Goal: Information Seeking & Learning: Check status

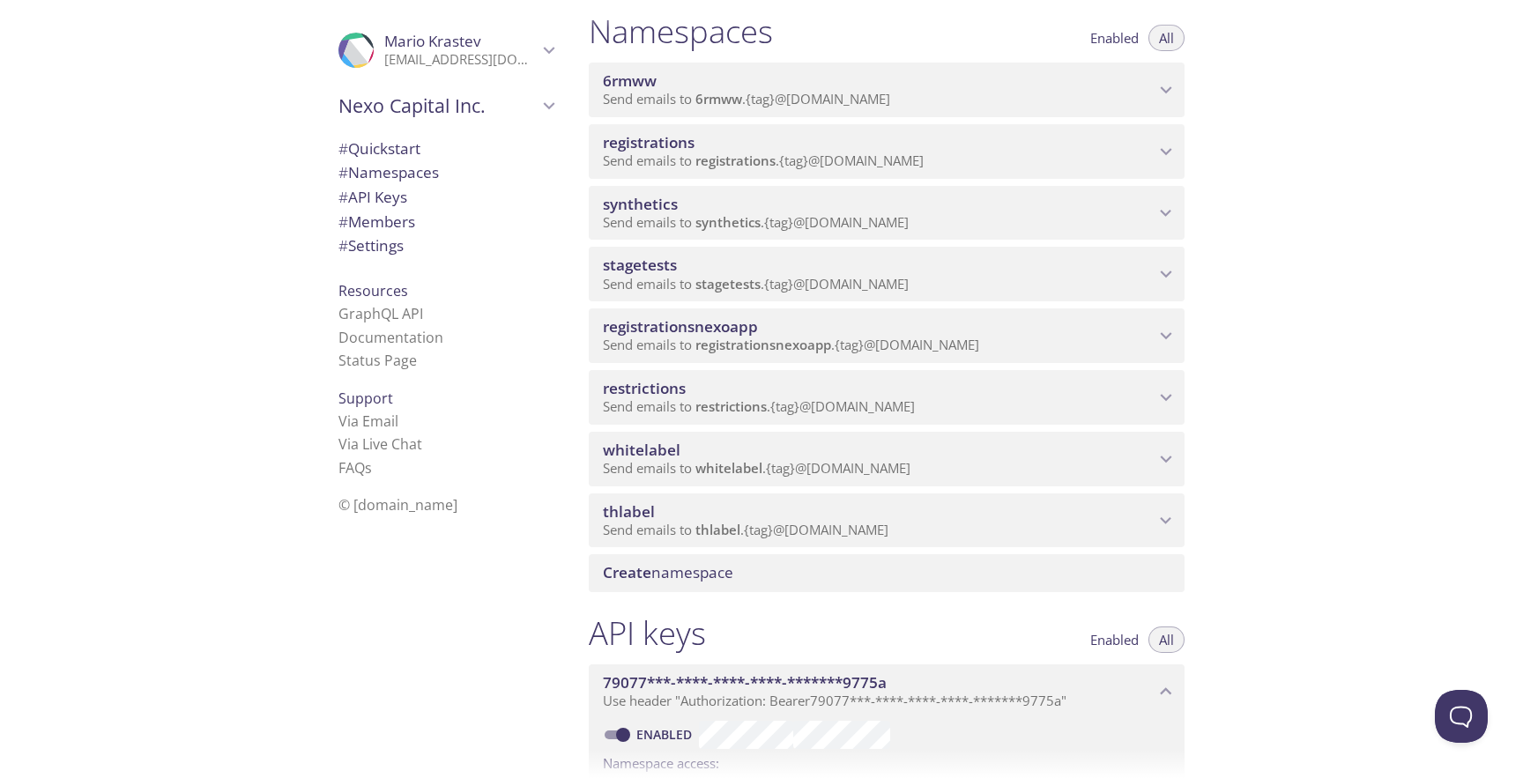
scroll to position [219, 0]
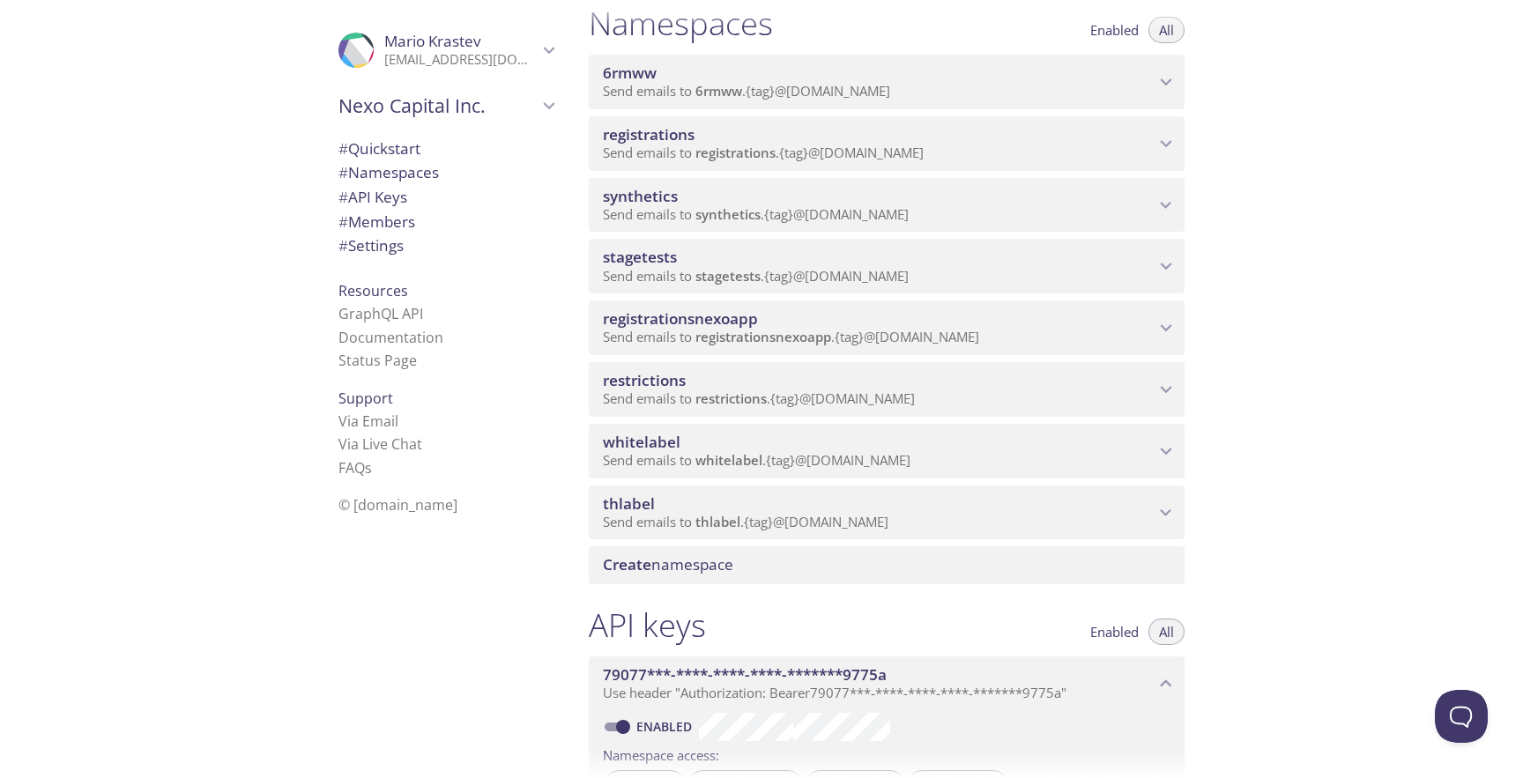
click at [788, 189] on span "synthetics" at bounding box center [879, 196] width 552 height 19
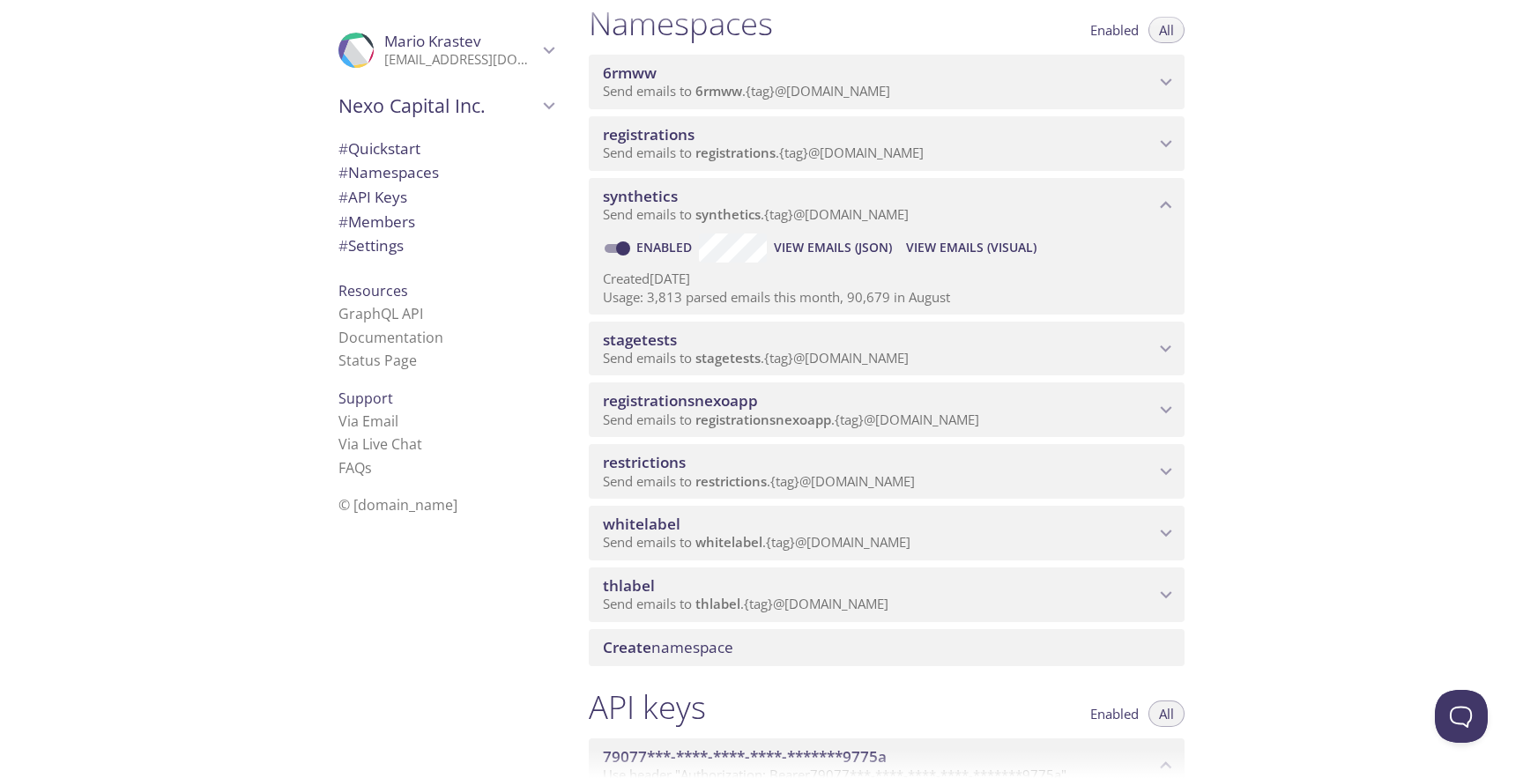
click at [943, 250] on span "View Emails (Visual)" at bounding box center [971, 247] width 130 height 21
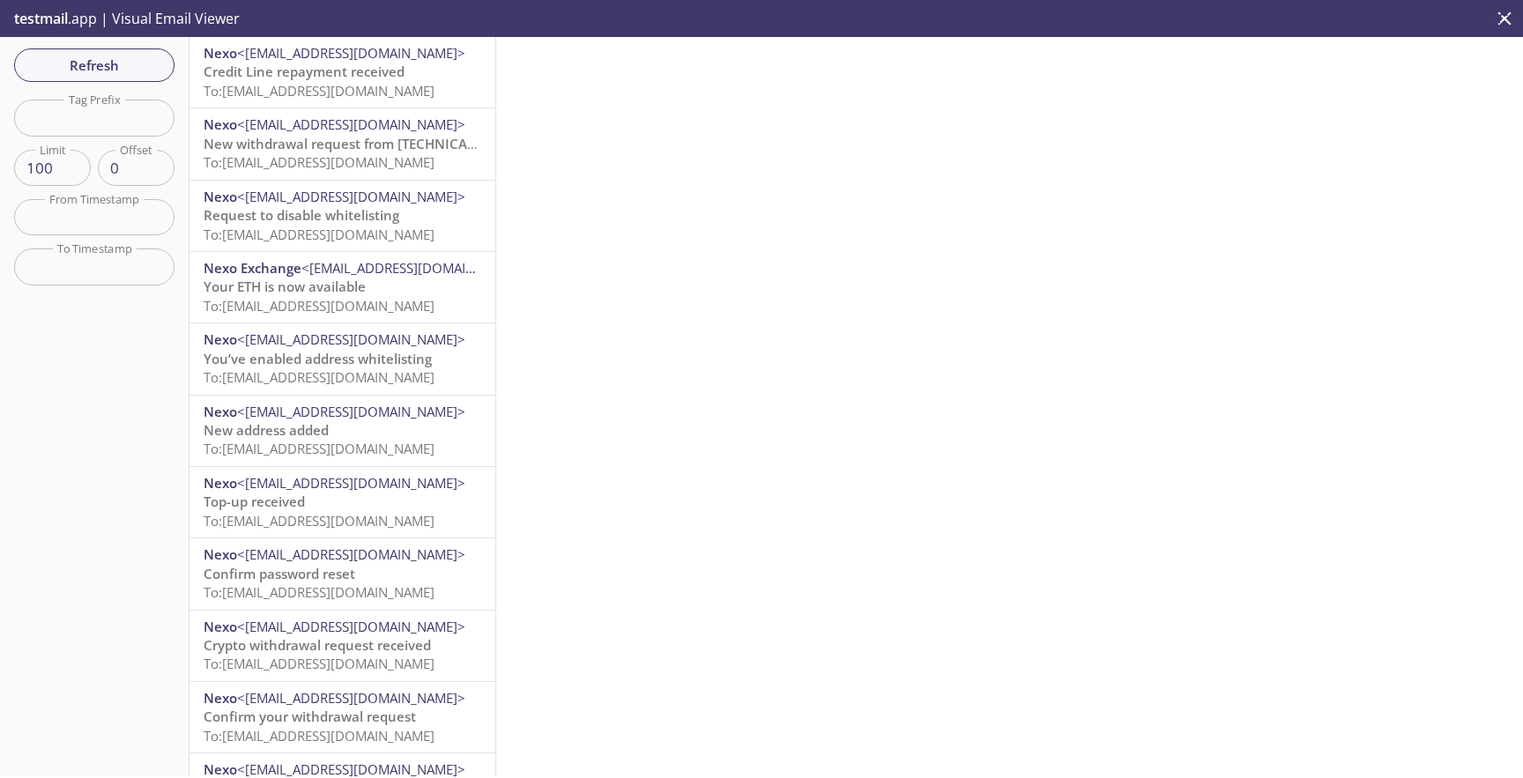
click at [151, 124] on input "text" at bounding box center [94, 118] width 160 height 36
paste input "test-user-69andr"
type input "test-user-69andr"
click at [132, 56] on span "Refresh" at bounding box center [94, 65] width 132 height 23
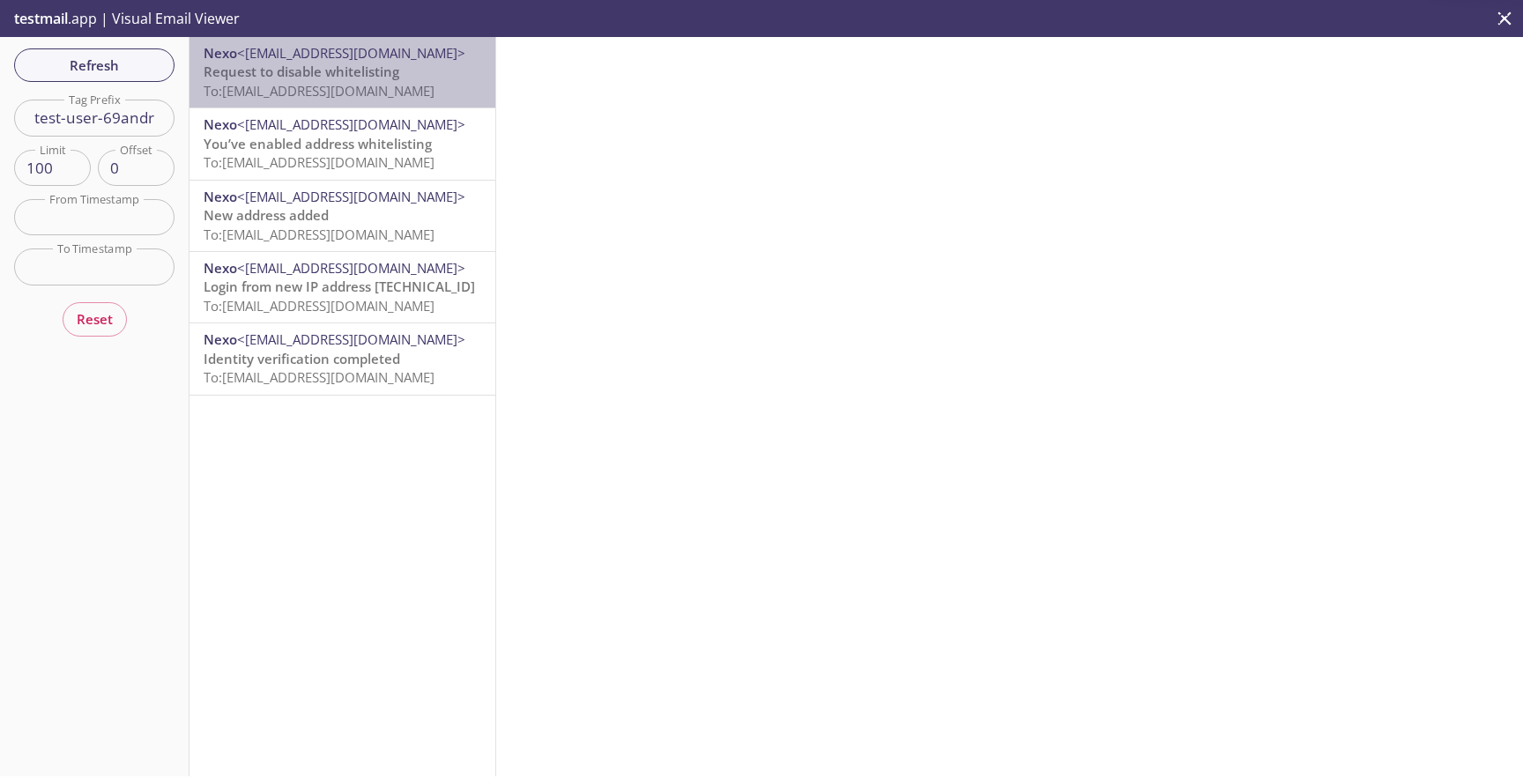
click at [363, 71] on span "Request to disable whitelisting" at bounding box center [302, 72] width 196 height 18
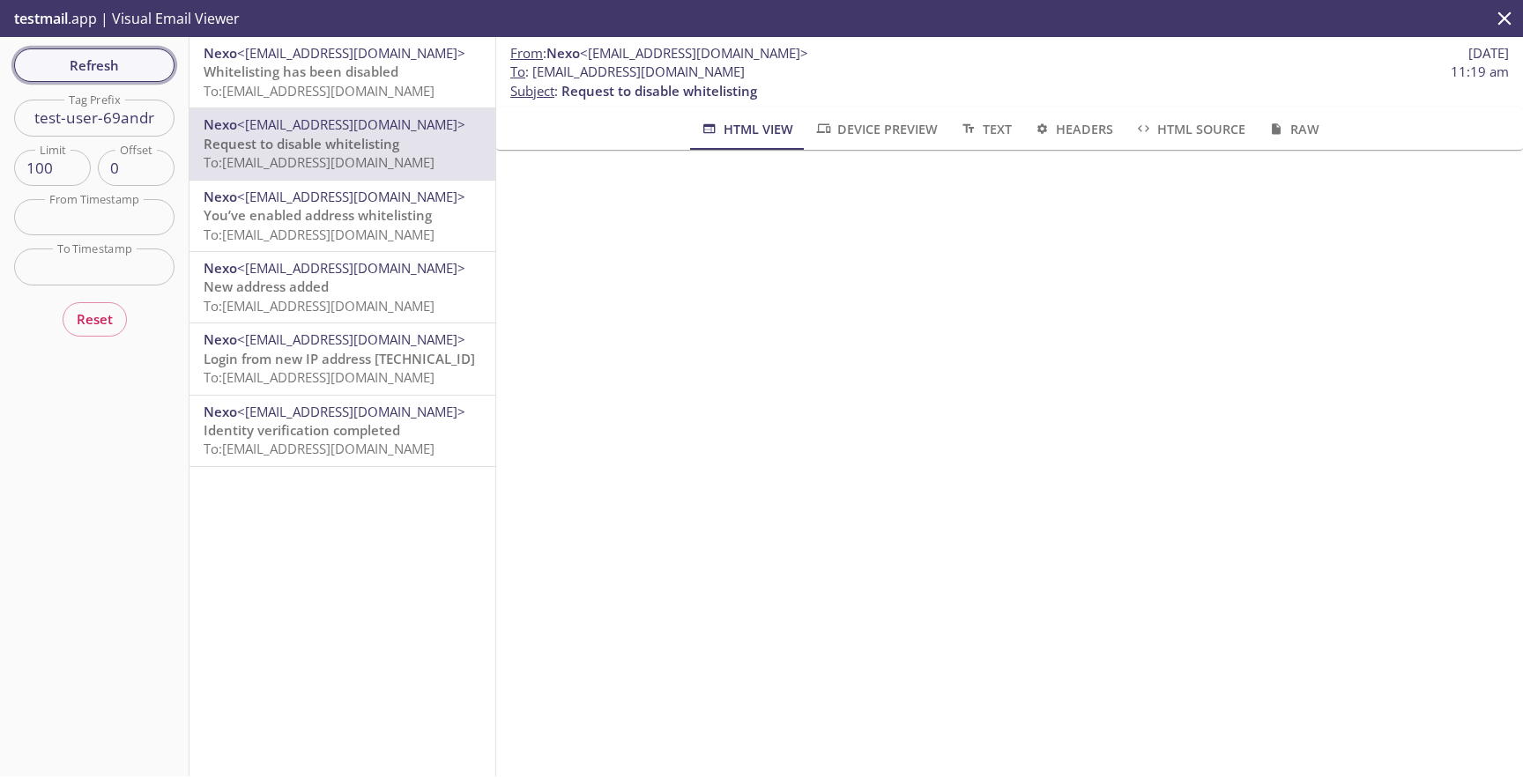
click at [164, 73] on button "Refresh" at bounding box center [94, 64] width 160 height 33
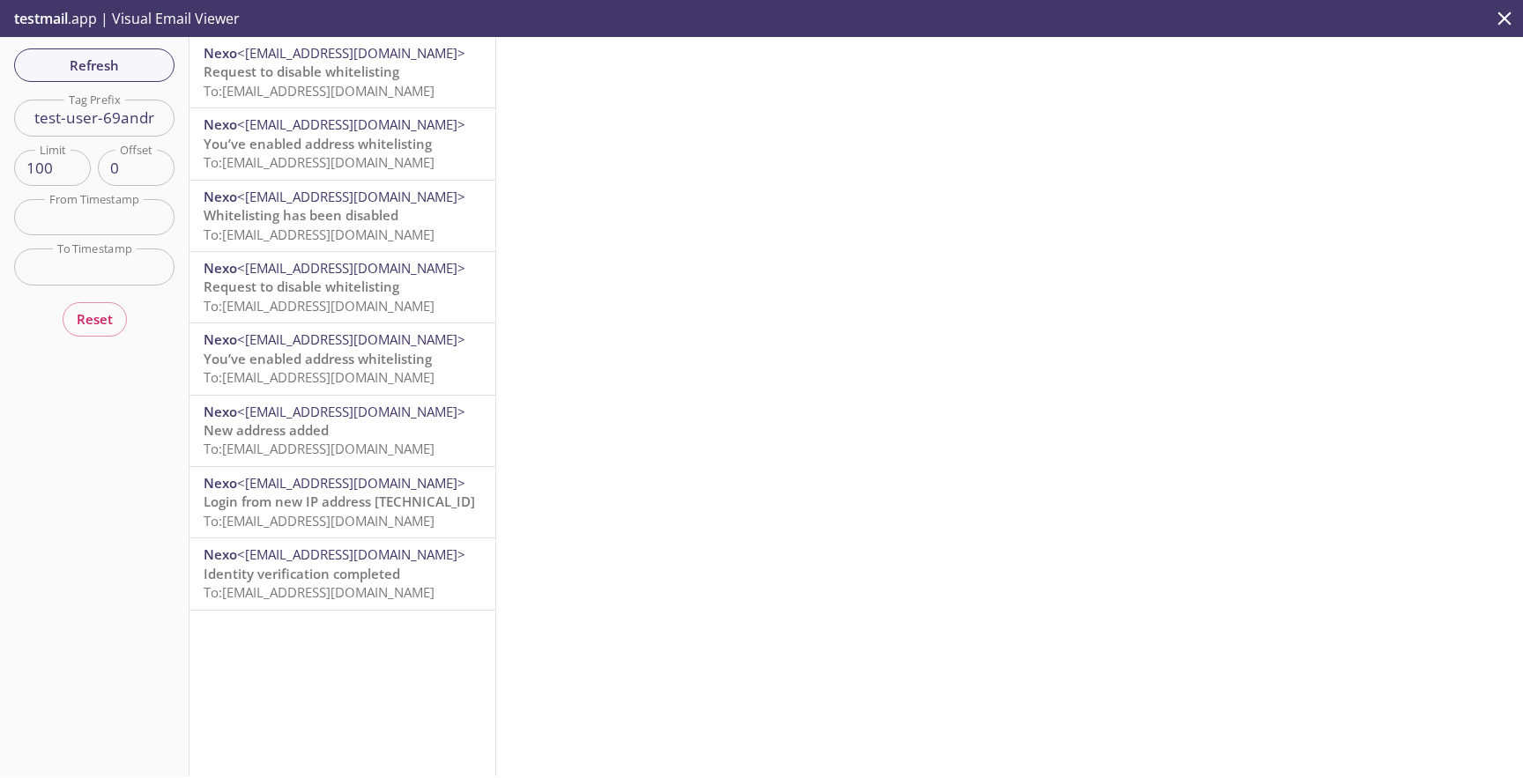
click at [302, 82] on span "To: [EMAIL_ADDRESS][DOMAIN_NAME]" at bounding box center [319, 91] width 231 height 18
